Goal: Task Accomplishment & Management: Use online tool/utility

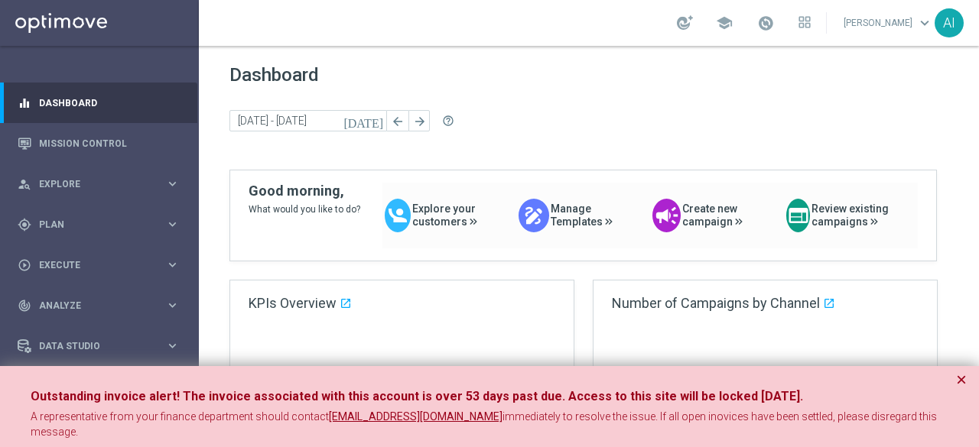
drag, startPoint x: 962, startPoint y: 380, endPoint x: 909, endPoint y: 328, distance: 74.7
click at [962, 380] on button "×" at bounding box center [961, 380] width 11 height 18
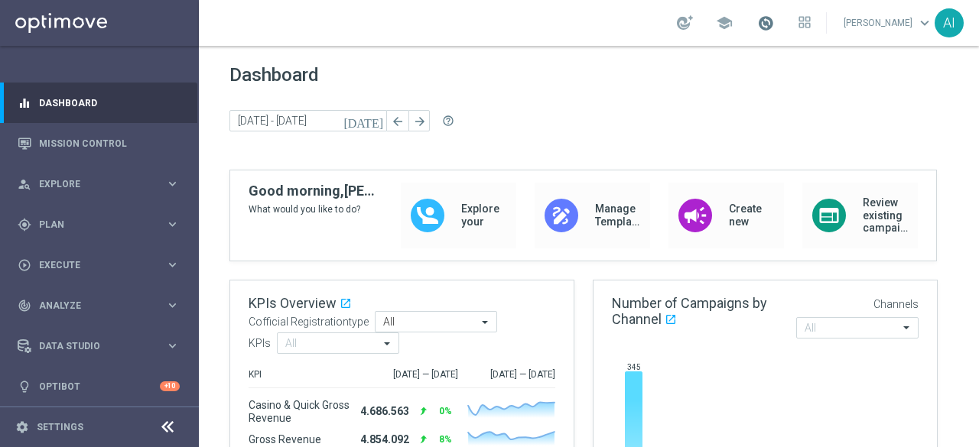
click at [765, 20] on span at bounding box center [765, 23] width 17 height 17
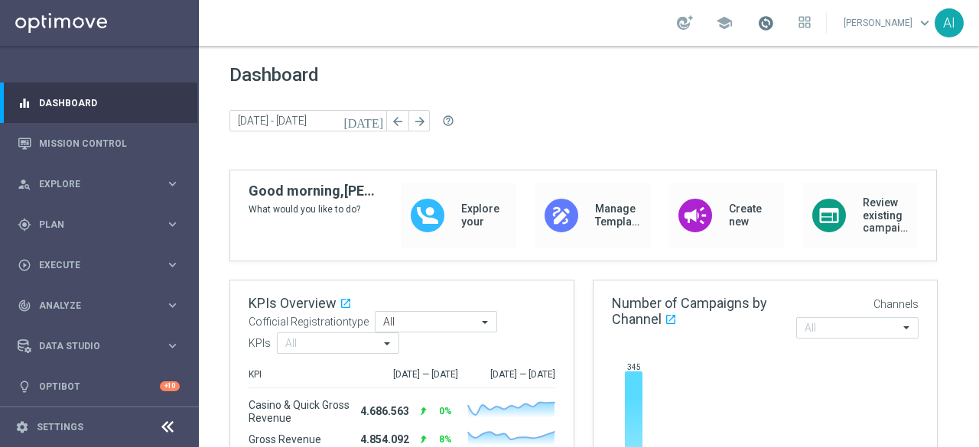
click at [766, 18] on span at bounding box center [765, 23] width 17 height 17
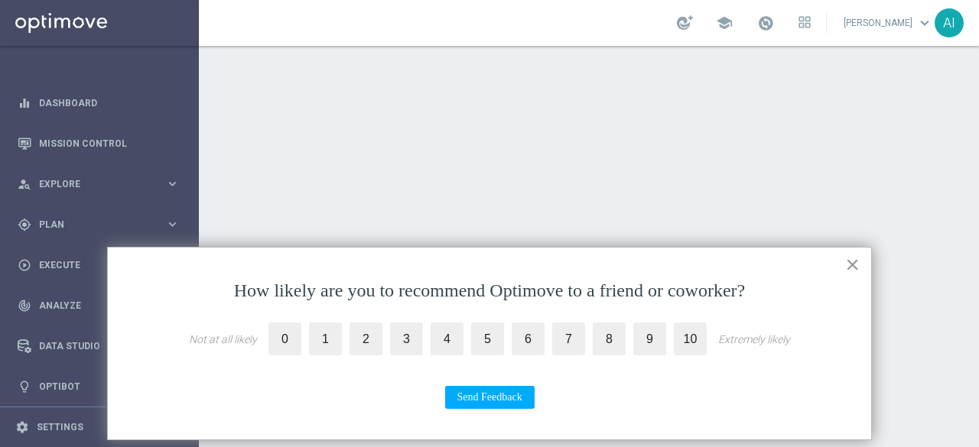
click at [856, 267] on button "×" at bounding box center [852, 264] width 15 height 24
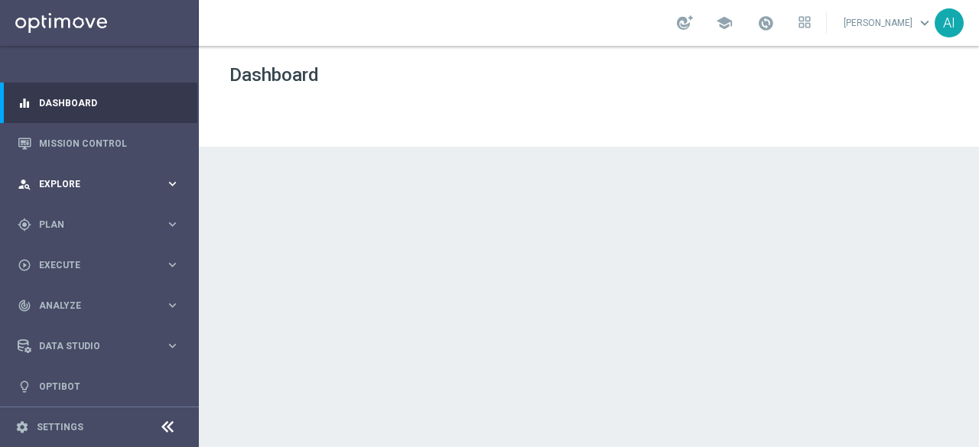
click at [142, 190] on div "person_search Explore" at bounding box center [92, 184] width 148 height 14
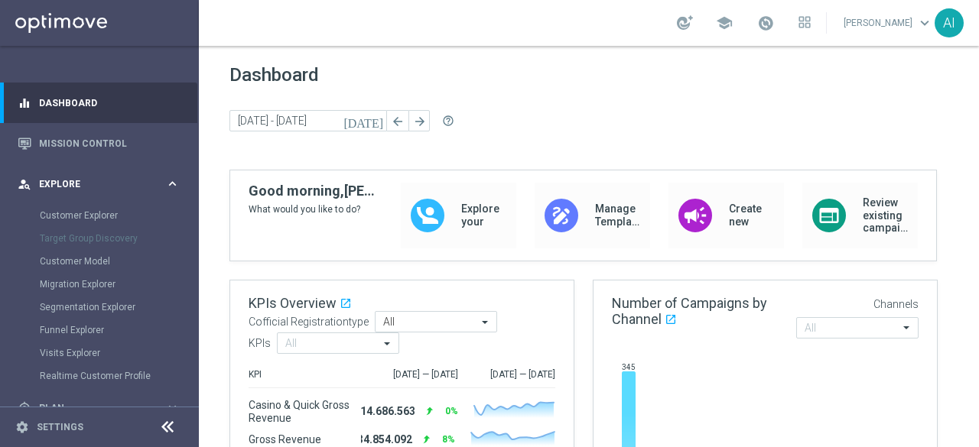
click at [166, 187] on icon "keyboard_arrow_right" at bounding box center [172, 184] width 15 height 15
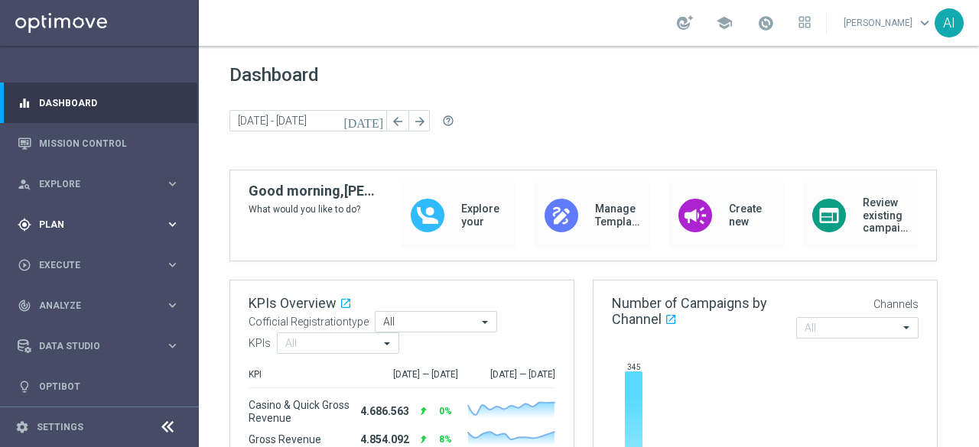
click at [165, 217] on icon "keyboard_arrow_right" at bounding box center [172, 224] width 15 height 15
click at [93, 304] on span "Templates" at bounding box center [95, 302] width 109 height 9
click at [78, 329] on link "Optimail" at bounding box center [103, 325] width 112 height 12
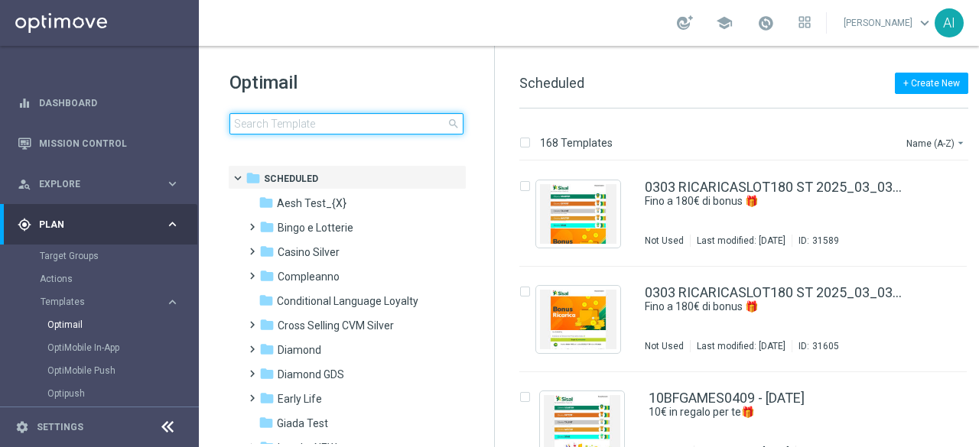
click at [278, 128] on input at bounding box center [346, 123] width 234 height 21
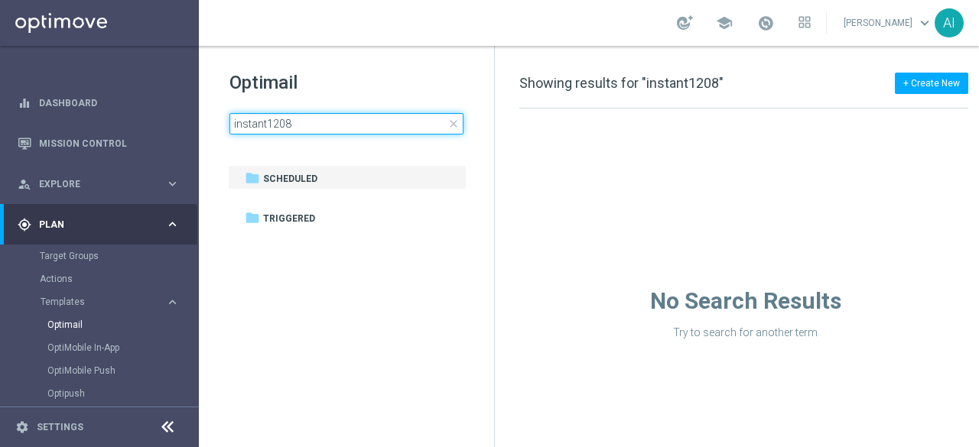
click at [266, 121] on input "instant1208" at bounding box center [346, 123] width 234 height 21
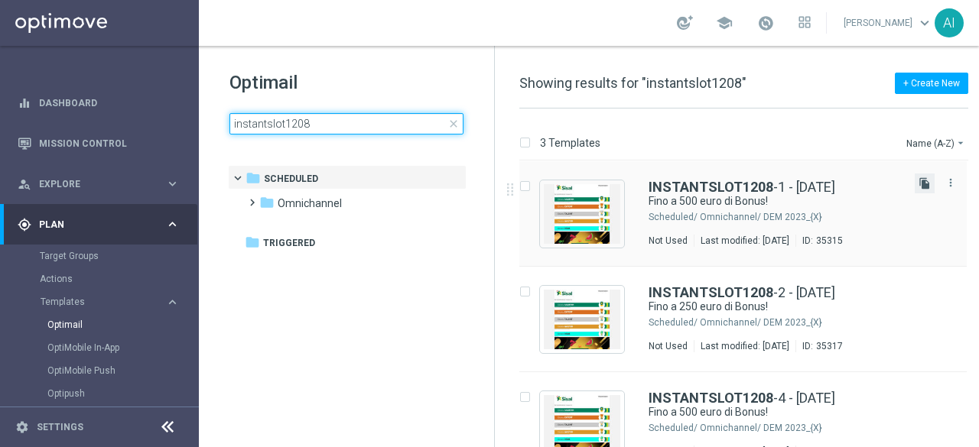
type input "instantslot1208"
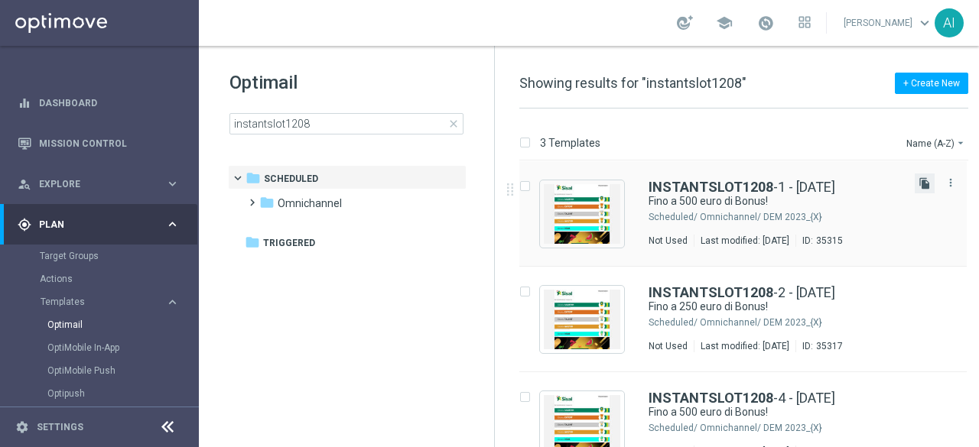
click at [921, 180] on icon "file_copy" at bounding box center [925, 183] width 12 height 12
click at [637, 316] on div "INSTANTSLOT1208 -1 - [DATE](1) Fino a 500 euro di Bonus! Scheduled/ Omnichannel…" at bounding box center [742, 320] width 447 height 106
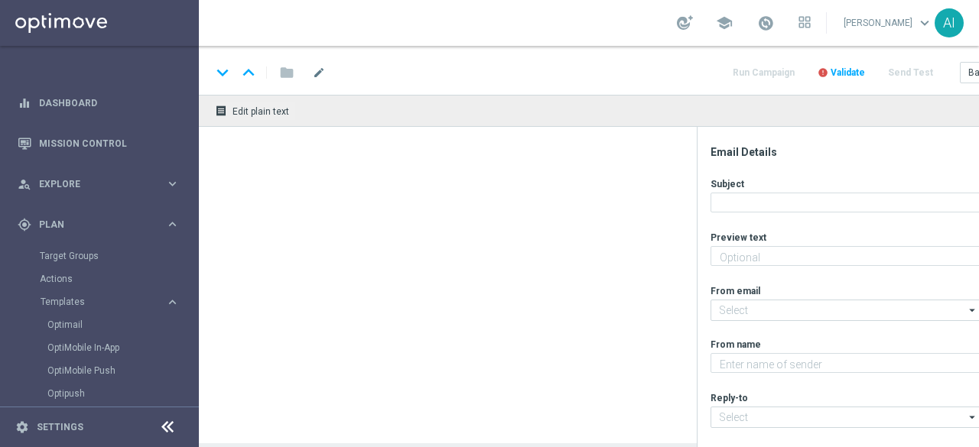
type textarea "Scopri cosa ti abbiamo riservato"
type input "[EMAIL_ADDRESS][DOMAIN_NAME]"
type textarea "Sisal"
type input "[EMAIL_ADDRESS][DOMAIN_NAME]"
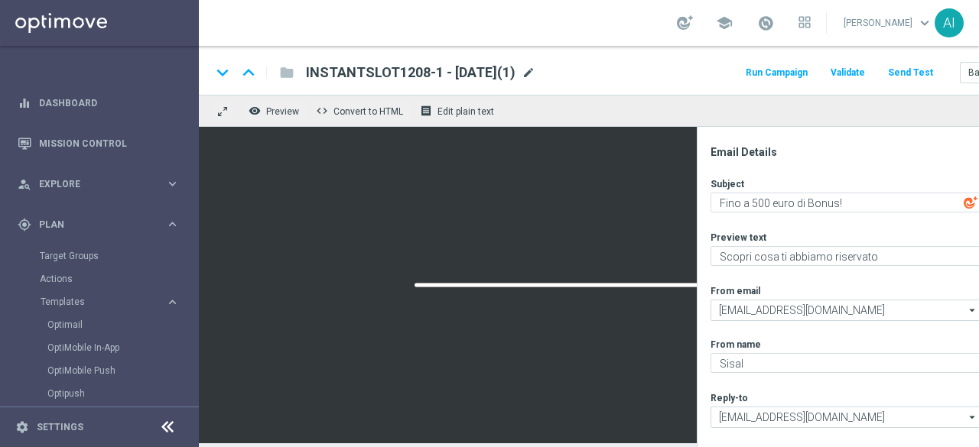
click at [535, 70] on span "mode_edit" at bounding box center [529, 73] width 14 height 14
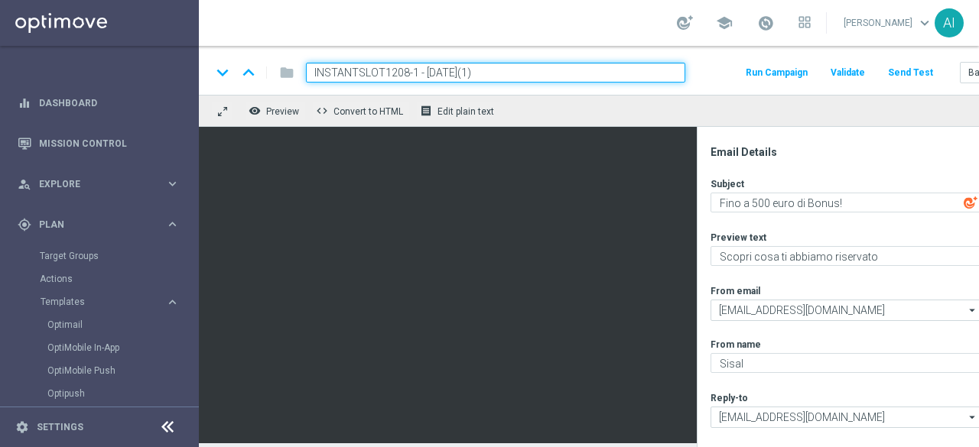
drag, startPoint x: 383, startPoint y: 73, endPoint x: 404, endPoint y: 72, distance: 20.7
click at [404, 72] on input "INSTANTSLOT1208-1 - [DATE](1)" at bounding box center [495, 73] width 379 height 20
click at [412, 70] on input "INSTANTSLOT1208-1 - [DATE](1)" at bounding box center [495, 73] width 379 height 20
paste input "INSTANTSLOT09-1"
drag, startPoint x: 408, startPoint y: 73, endPoint x: 309, endPoint y: 70, distance: 99.5
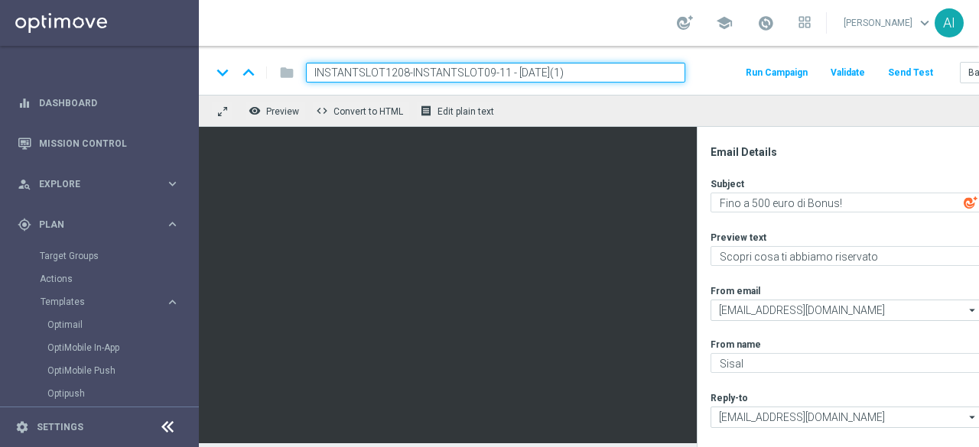
click at [309, 70] on input "INSTANTSLOT1208-INSTANTSLOT09-11 - [DATE](1)" at bounding box center [495, 73] width 379 height 20
click at [412, 71] on input "INSTANTSLOT09-11 - [DATE](1)" at bounding box center [495, 73] width 379 height 20
drag, startPoint x: 404, startPoint y: 71, endPoint x: 477, endPoint y: 58, distance: 73.8
click at [406, 68] on input "INSTANTSLOT09-11 - [DATE](1)" at bounding box center [495, 73] width 379 height 20
click at [418, 70] on input "INSTANTSLOT09-1 - [DATE](1)" at bounding box center [495, 73] width 379 height 20
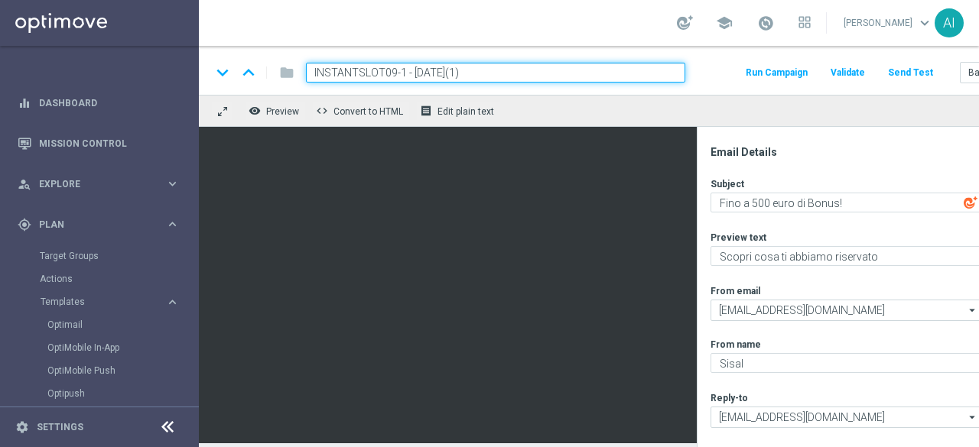
drag, startPoint x: 464, startPoint y: 73, endPoint x: 505, endPoint y: 73, distance: 40.5
click at [505, 73] on input "INSTANTSLOT09-1 - [DATE](1)" at bounding box center [495, 73] width 379 height 20
type input "INSTANTSLOT09-1 - [DATE]"
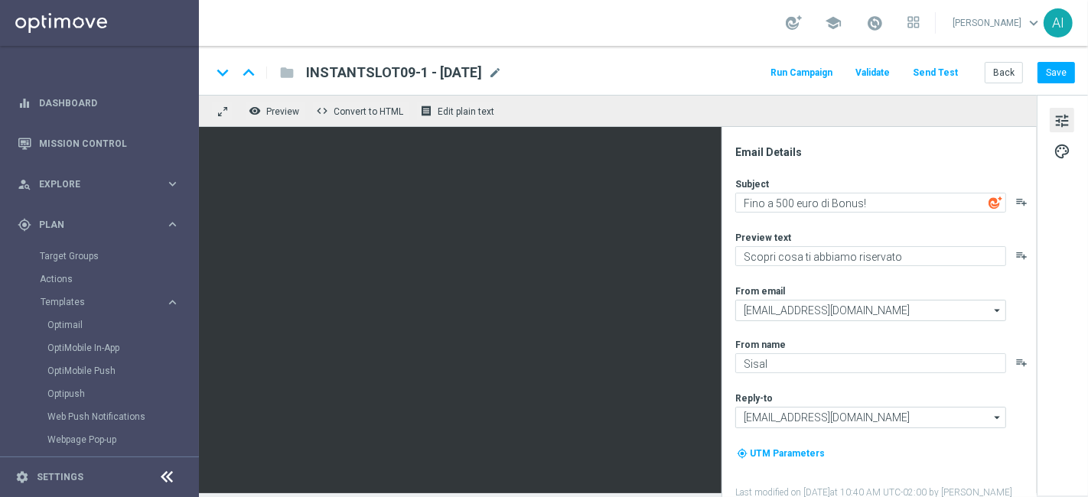
drag, startPoint x: 862, startPoint y: 27, endPoint x: 697, endPoint y: 28, distance: 165.2
click at [697, 28] on div "school [PERSON_NAME] keyboard_arrow_down AI" at bounding box center [643, 23] width 889 height 46
click at [978, 154] on span "palette" at bounding box center [1061, 152] width 17 height 20
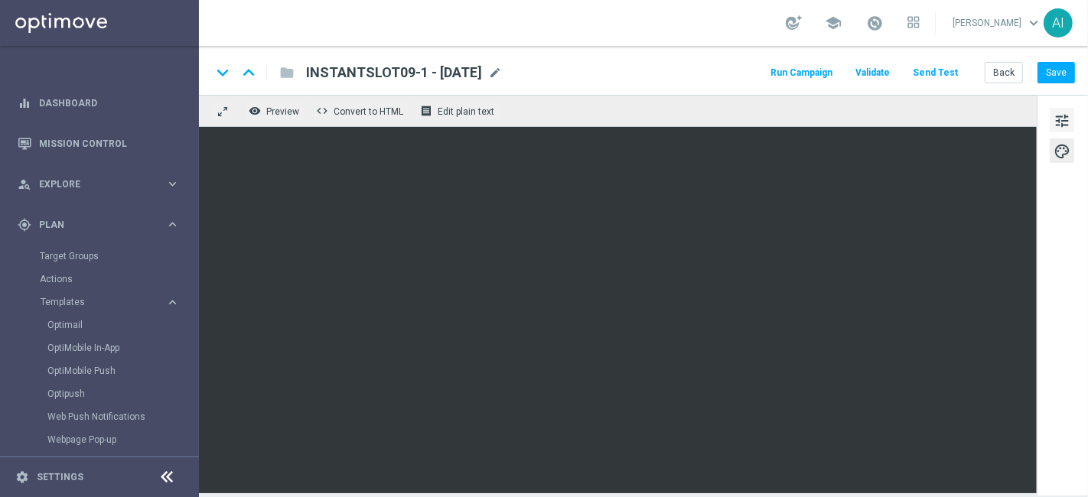
click at [978, 123] on span "tune" at bounding box center [1061, 121] width 17 height 20
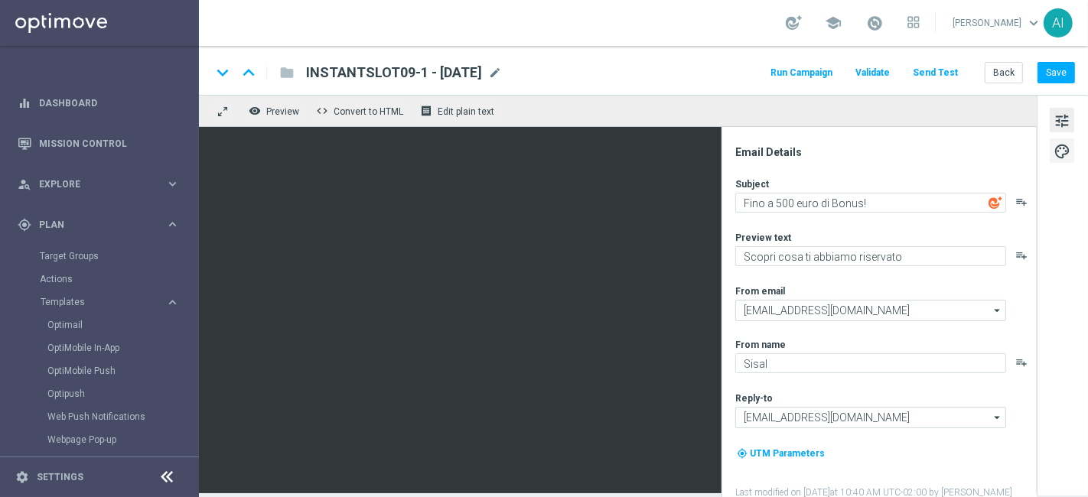
click at [978, 151] on span "palette" at bounding box center [1061, 152] width 17 height 20
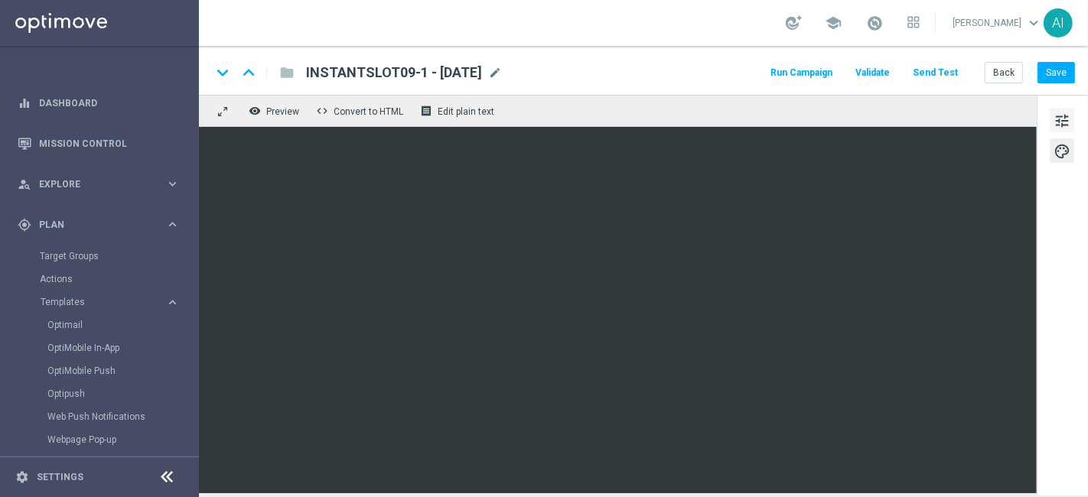
click at [978, 119] on span "tune" at bounding box center [1061, 121] width 17 height 20
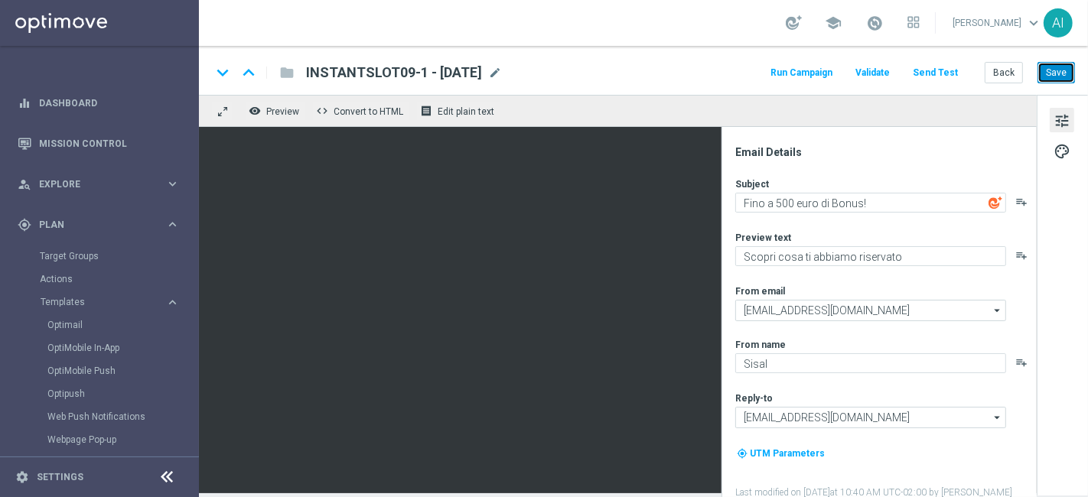
click at [978, 69] on button "Save" at bounding box center [1055, 72] width 37 height 21
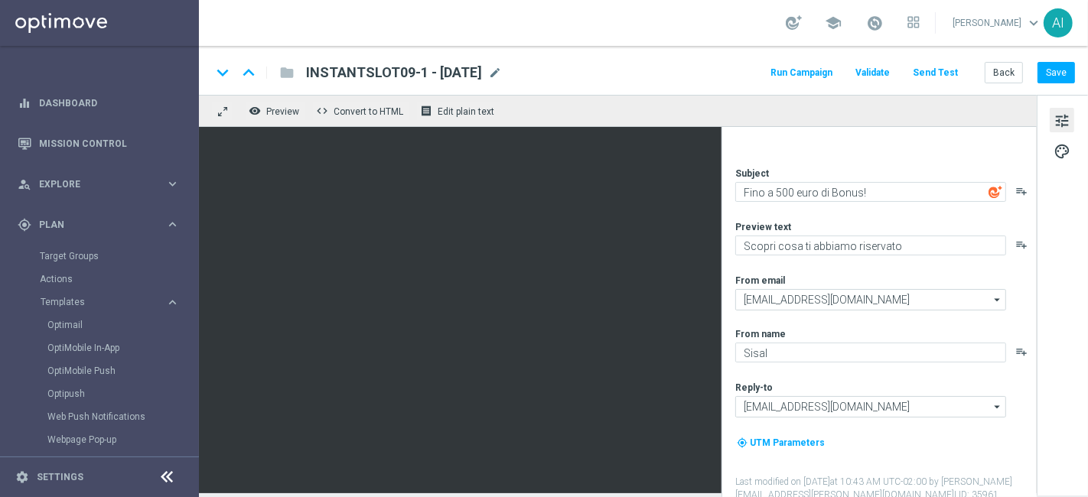
scroll to position [14, 0]
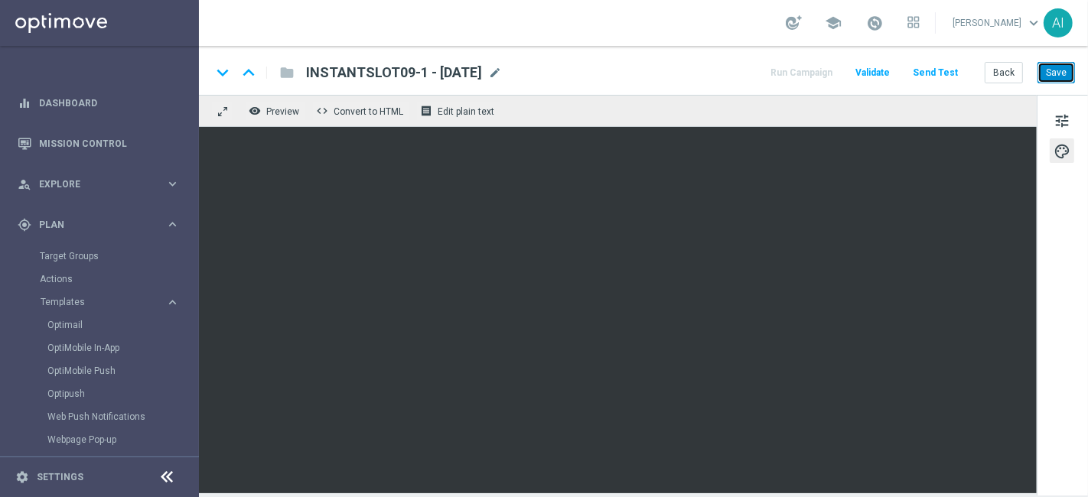
click at [978, 67] on button "Save" at bounding box center [1055, 72] width 37 height 21
drag, startPoint x: 304, startPoint y: 70, endPoint x: 509, endPoint y: 73, distance: 205.0
click at [502, 73] on div "INSTANTSLOT09-1 - [DATE] INSTANTSLOT09-1 - [DATE] mode_edit" at bounding box center [398, 73] width 208 height 20
copy span "INSTANTSLOT09-1 - [DATE]"
